Goal: Navigation & Orientation: Find specific page/section

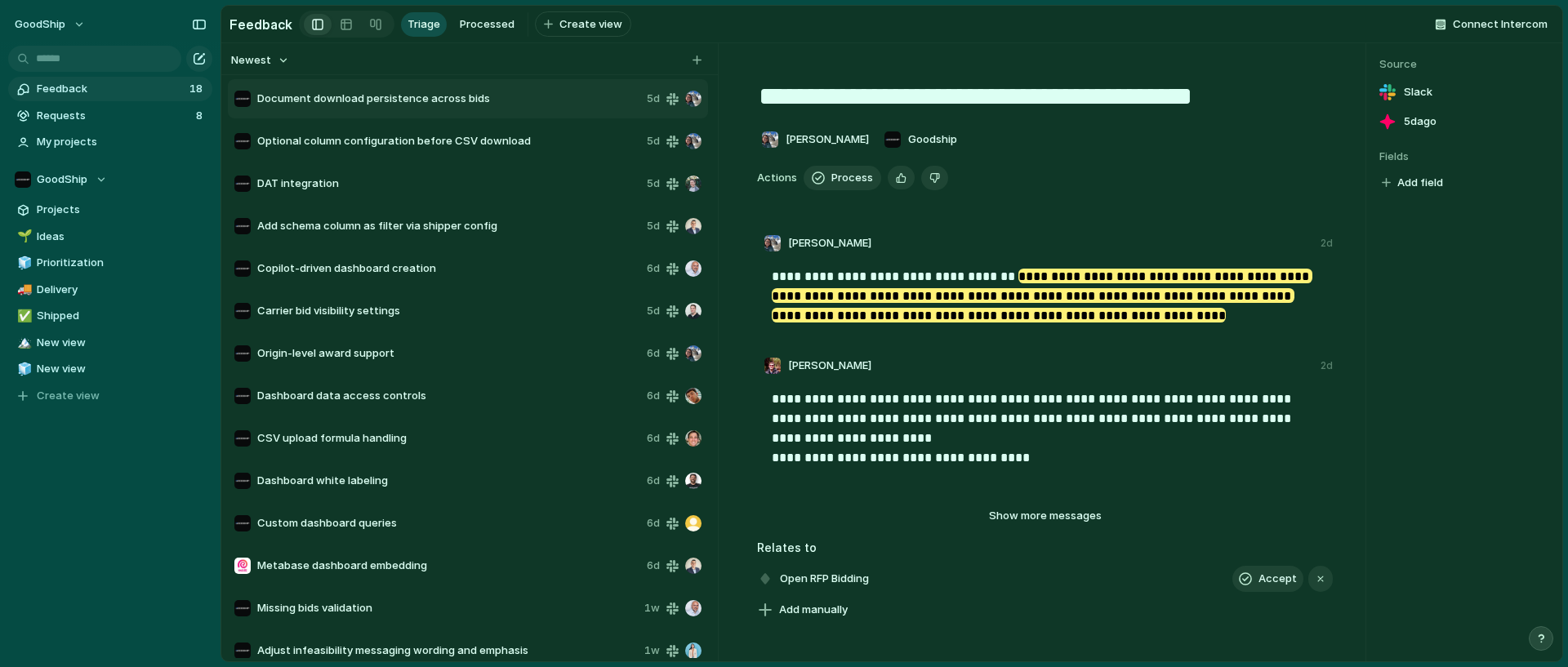
click at [125, 96] on span "Feedback" at bounding box center [111, 89] width 148 height 16
click at [118, 112] on span "Requests" at bounding box center [114, 116] width 154 height 16
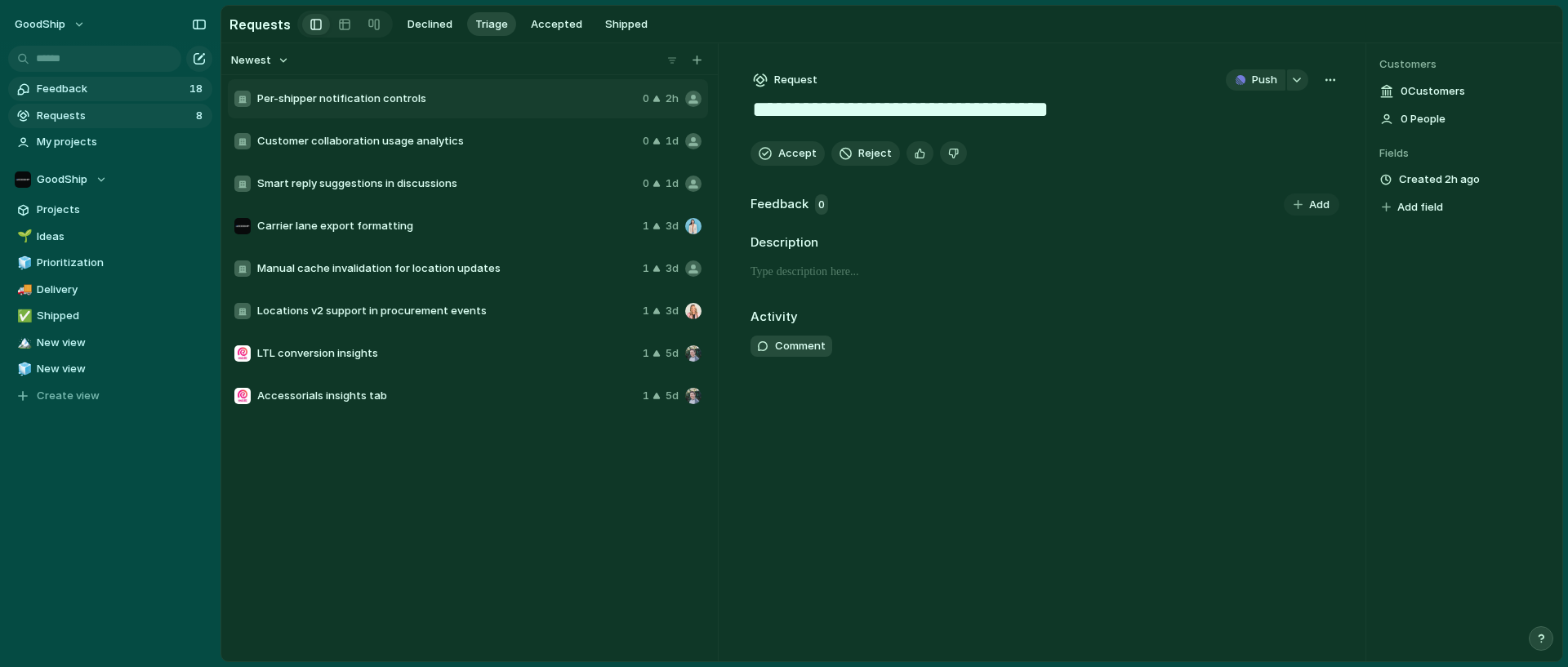
click at [121, 87] on span "Feedback" at bounding box center [111, 89] width 148 height 16
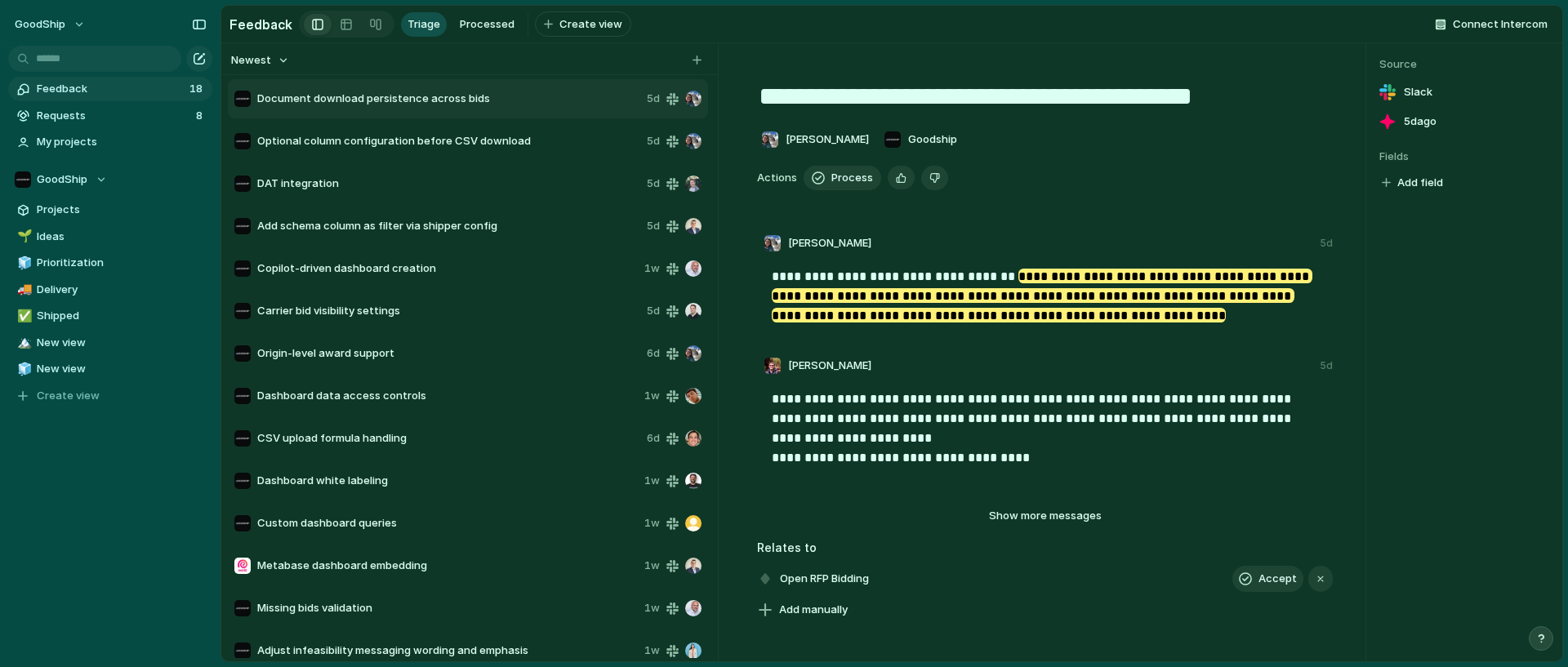
click at [121, 87] on span "Feedback" at bounding box center [111, 89] width 148 height 16
click at [61, 128] on section "Feedback 18 Requests 8 My projects" at bounding box center [110, 114] width 221 height 81
click at [87, 122] on span "Requests" at bounding box center [114, 116] width 154 height 16
